Goal: Task Accomplishment & Management: Manage account settings

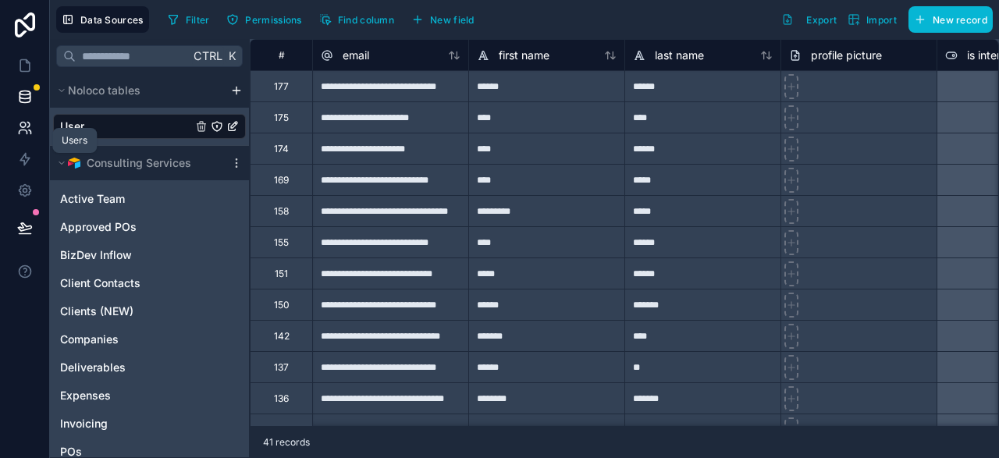
click at [26, 133] on icon at bounding box center [25, 128] width 16 height 16
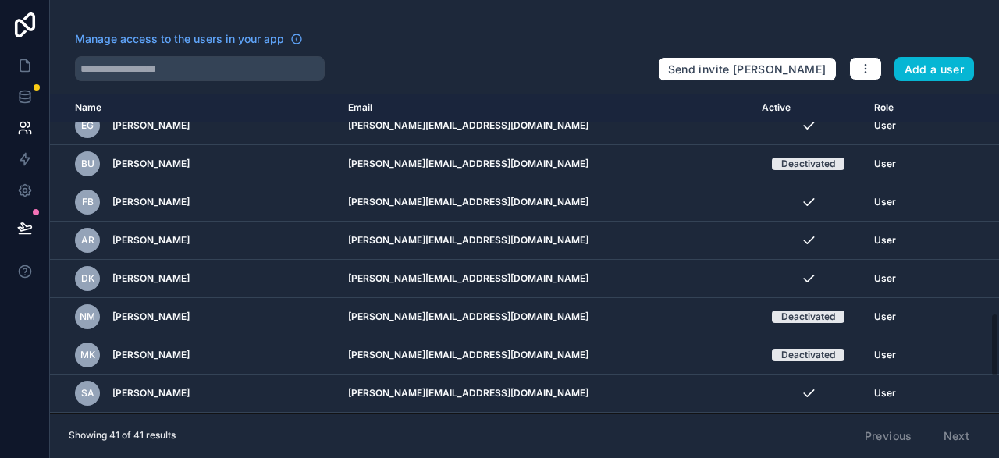
scroll to position [1266, 0]
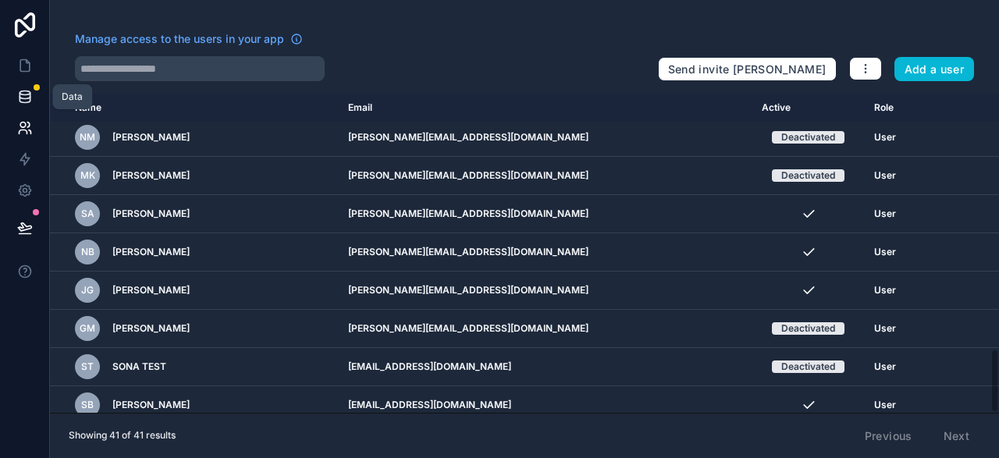
click at [16, 96] on link at bounding box center [24, 96] width 49 height 31
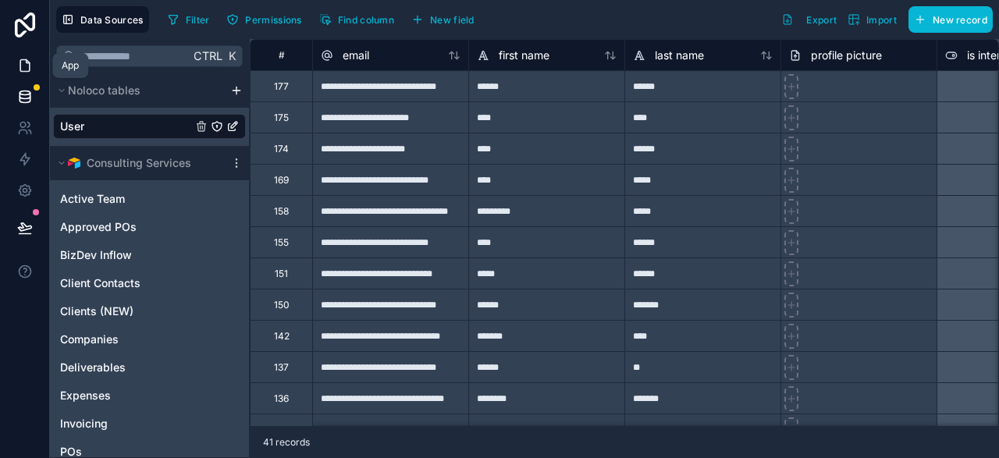
click at [21, 63] on icon at bounding box center [24, 66] width 9 height 12
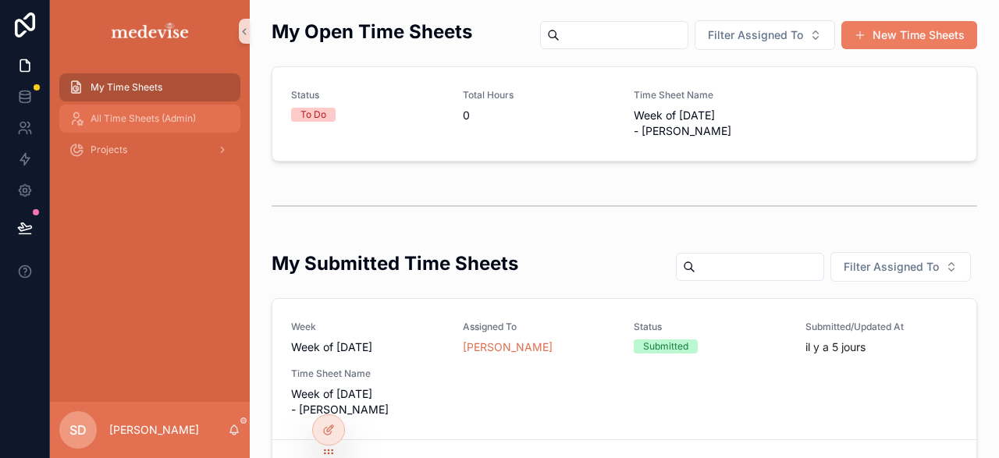
click at [125, 112] on span "All Time Sheets (Admin)" at bounding box center [143, 118] width 105 height 12
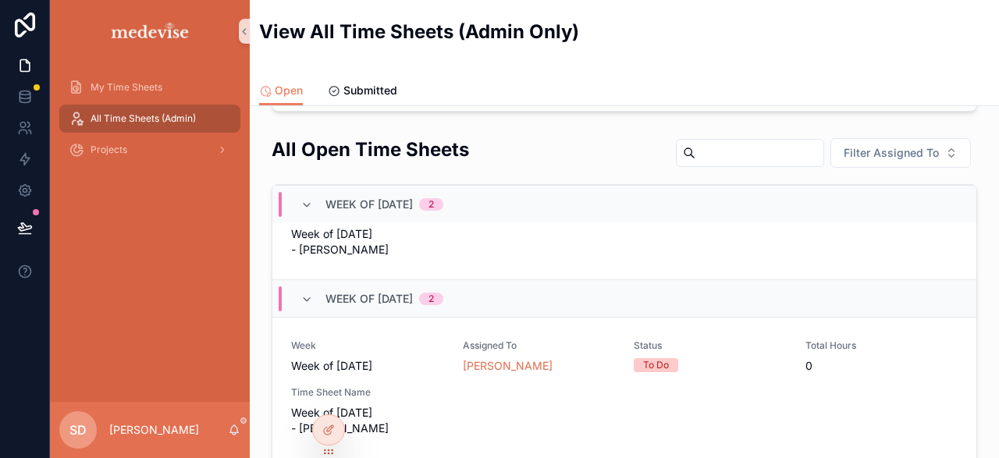
scroll to position [1177, 0]
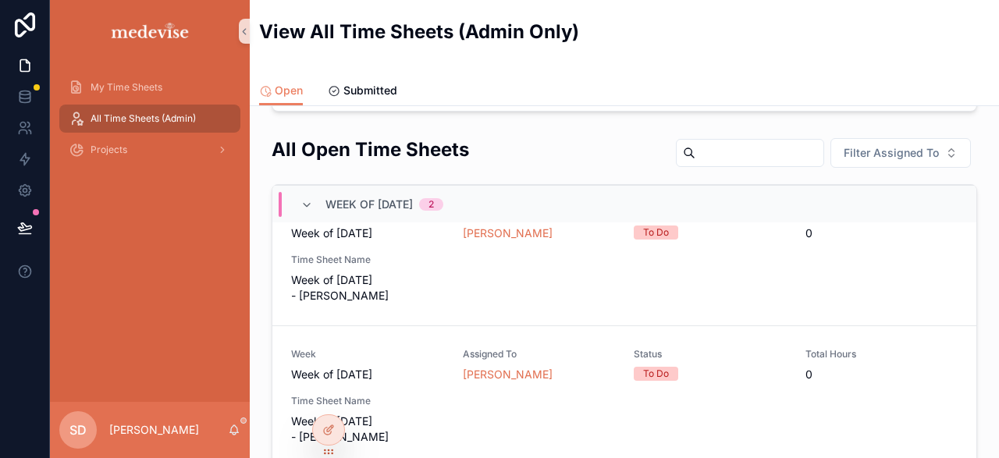
click at [696, 146] on input "scrollable content" at bounding box center [760, 153] width 128 height 22
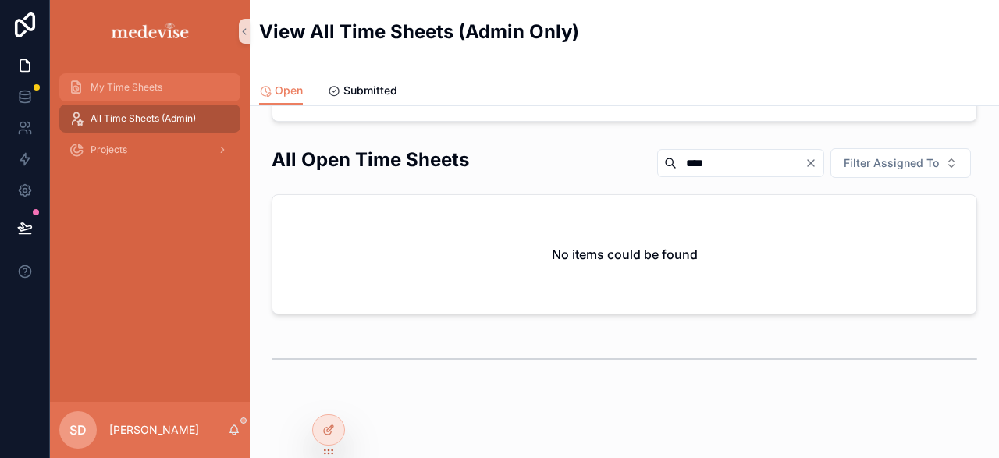
type input "****"
click at [119, 83] on span "My Time Sheets" at bounding box center [127, 87] width 72 height 12
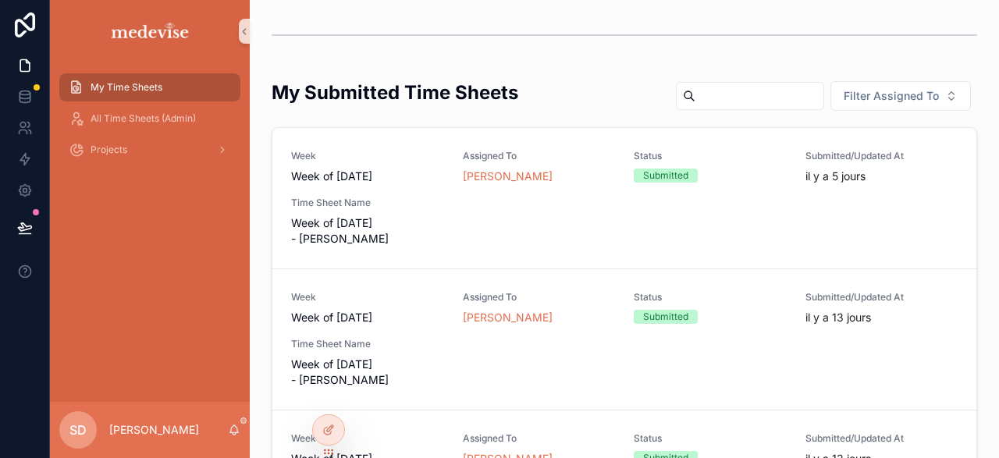
scroll to position [453, 0]
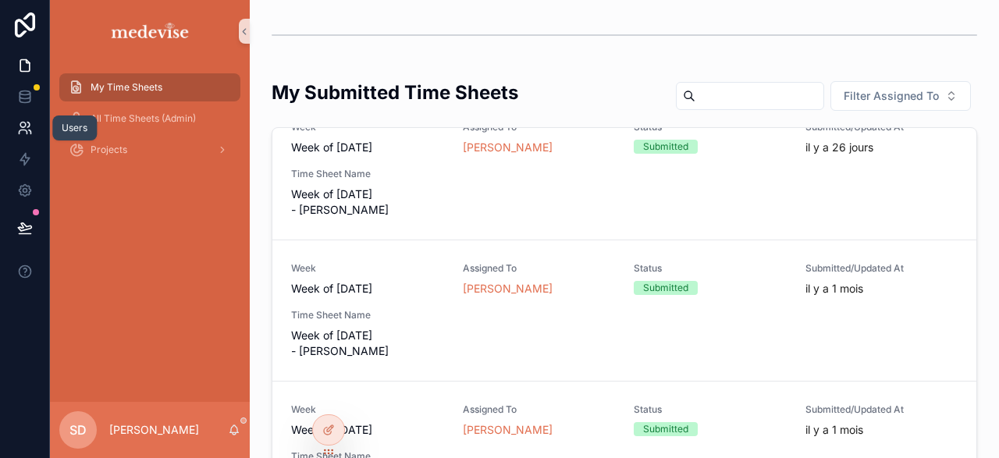
click at [20, 128] on icon at bounding box center [25, 128] width 16 height 16
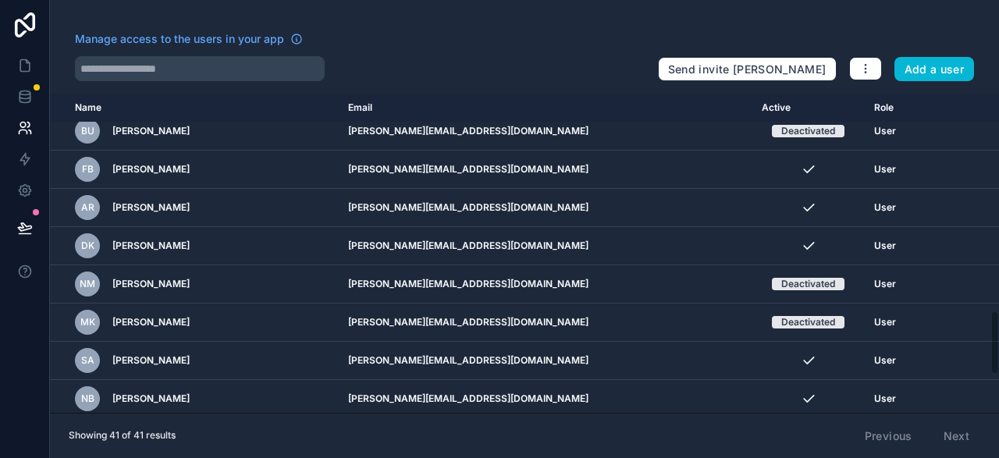
scroll to position [1177, 0]
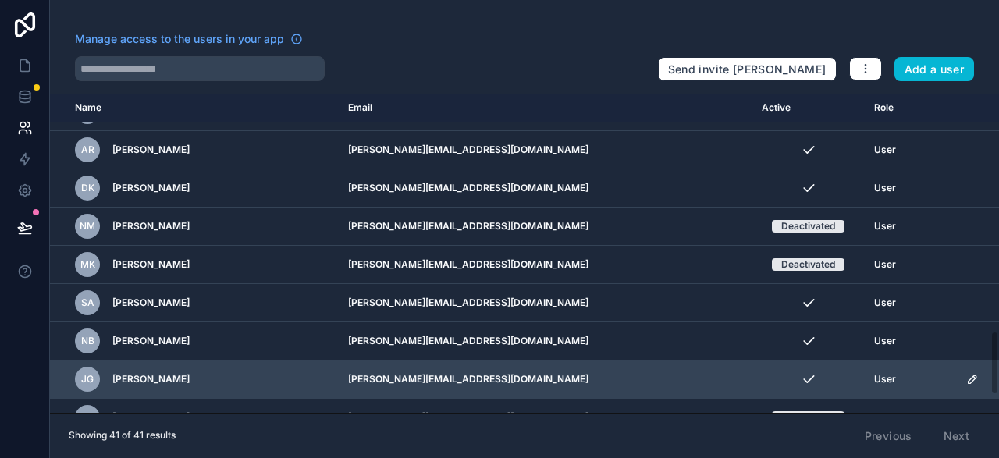
click at [966, 373] on icon "scrollable content" at bounding box center [972, 379] width 12 height 12
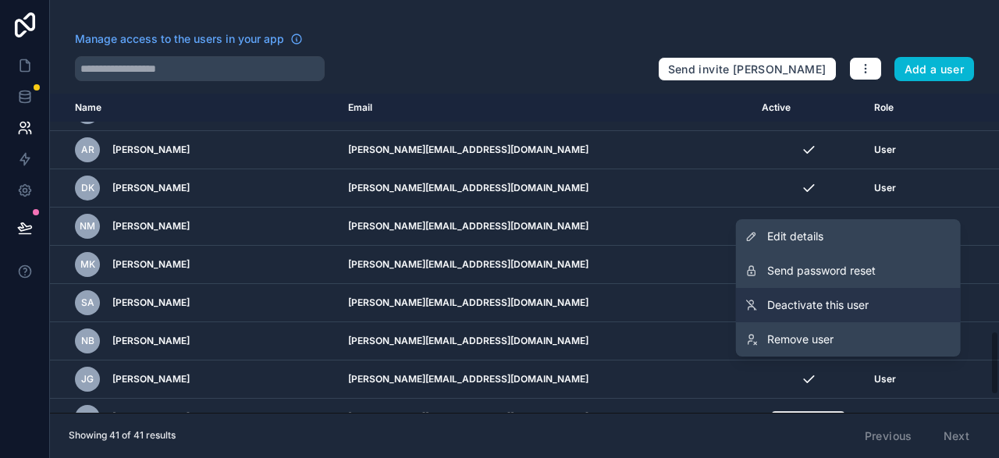
click at [881, 290] on link "Deactivate this user" at bounding box center [848, 305] width 225 height 34
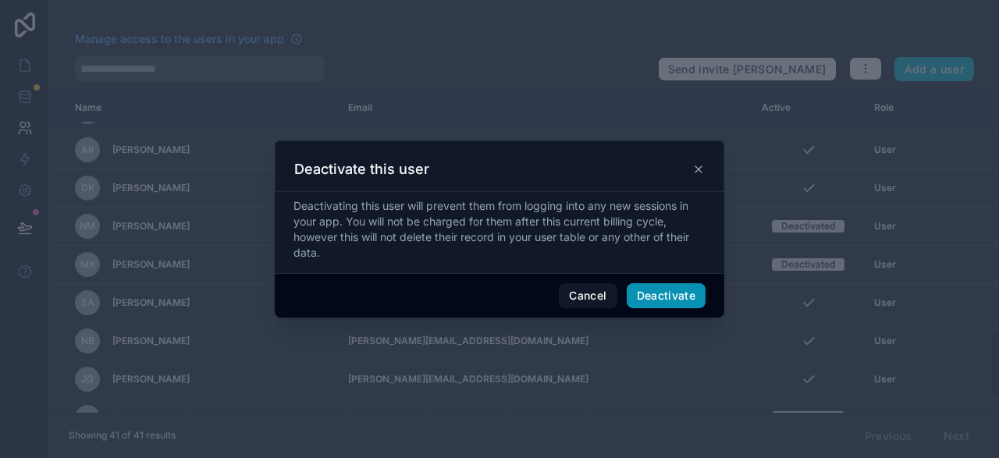
click at [676, 295] on button "Deactivate" at bounding box center [667, 295] width 80 height 25
